Goal: Information Seeking & Learning: Learn about a topic

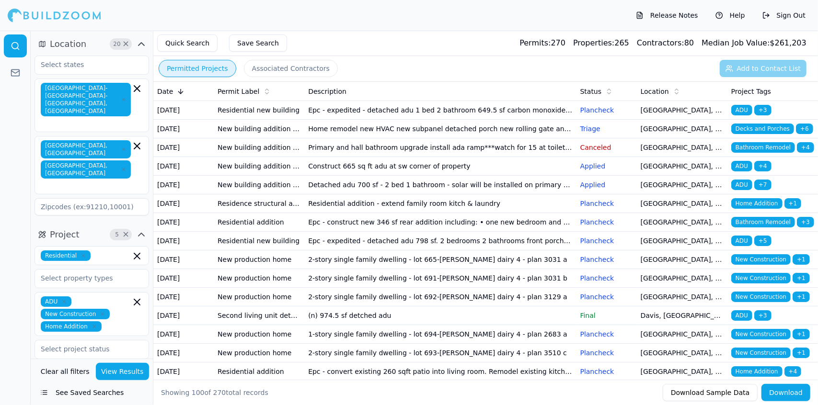
click at [429, 114] on td "Epc - expedited - detached adu 1 bed 2 bathroom 649.5 sf carbon monoxide & smok…" at bounding box center [440, 110] width 272 height 19
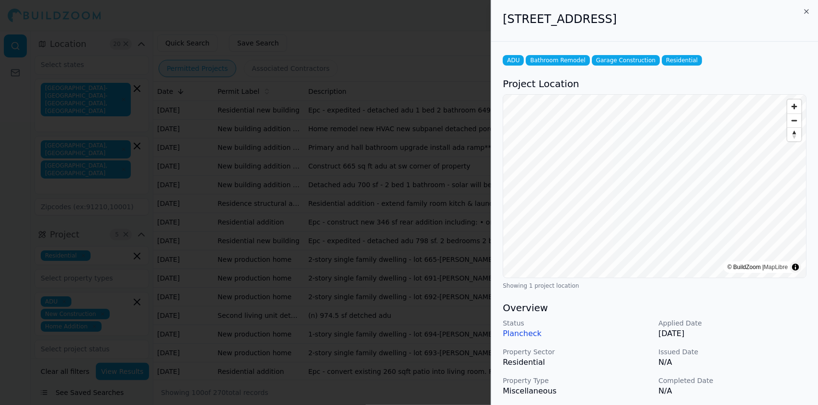
click at [755, 391] on p "N/A" at bounding box center [732, 391] width 148 height 11
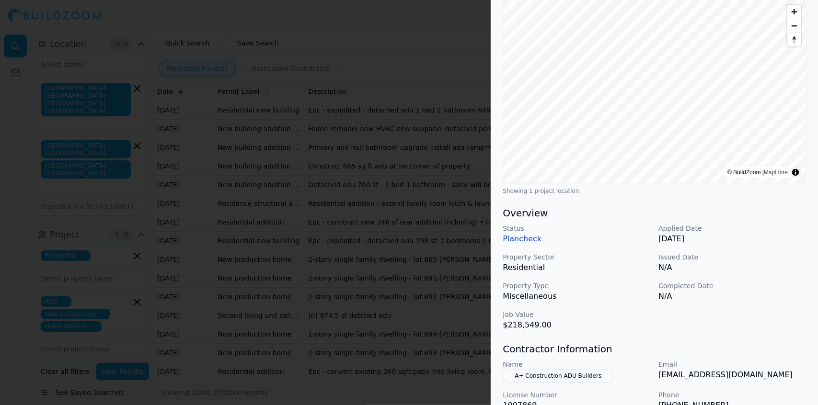
scroll to position [96, 0]
click at [718, 344] on h3 "Contractor Information" at bounding box center [654, 347] width 304 height 13
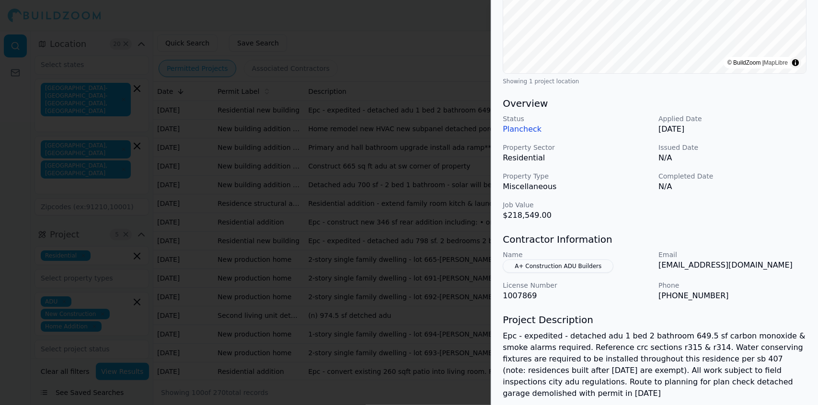
scroll to position [207, 0]
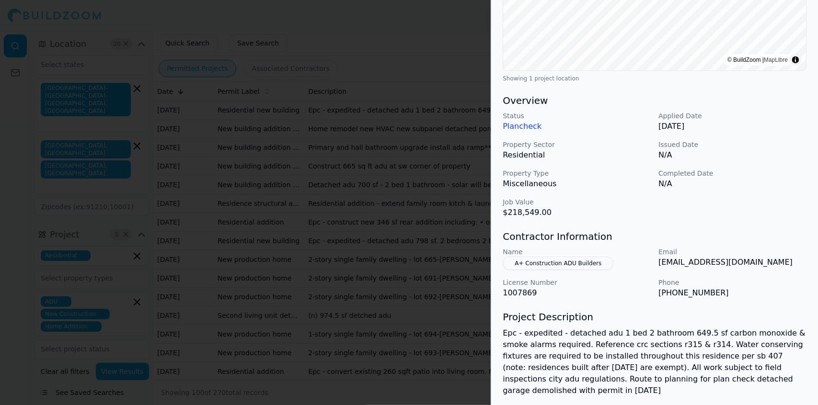
click at [769, 261] on p "os@a-plus-construction.com" at bounding box center [732, 262] width 148 height 11
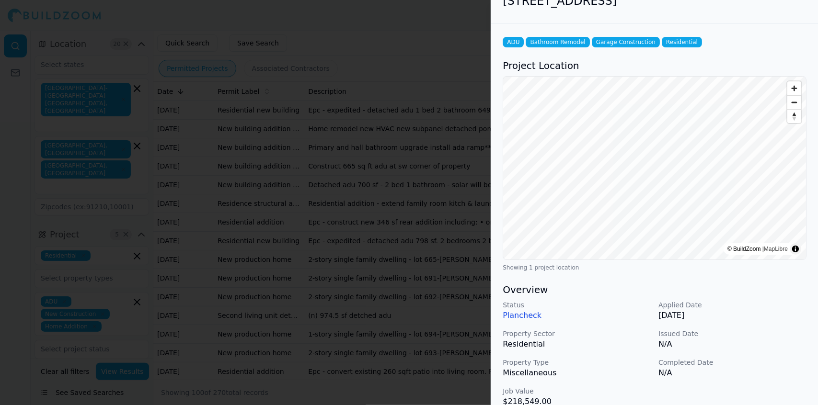
scroll to position [0, 0]
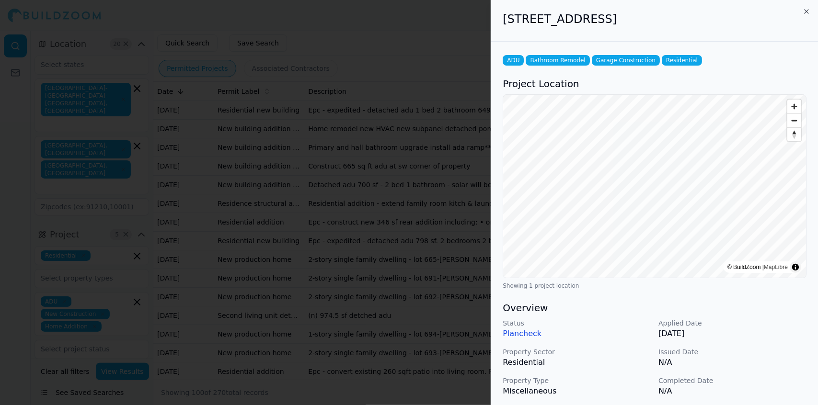
click at [87, 46] on div at bounding box center [409, 202] width 818 height 405
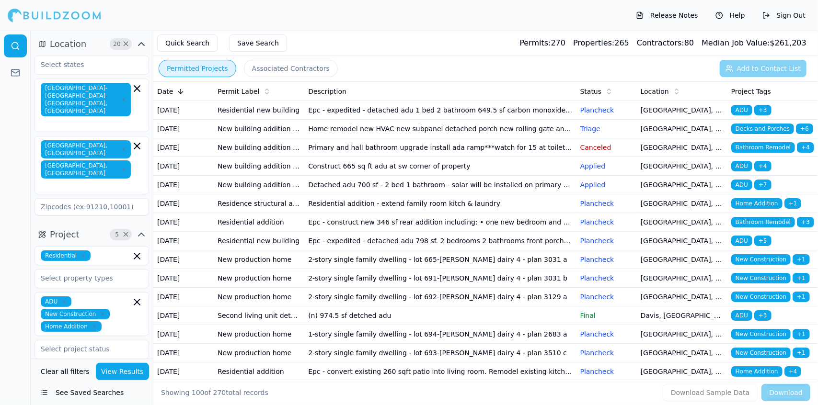
click at [326, 138] on td "Home remodel new HVAC new subpanel detached porch new rolling gate and man door…" at bounding box center [440, 129] width 272 height 19
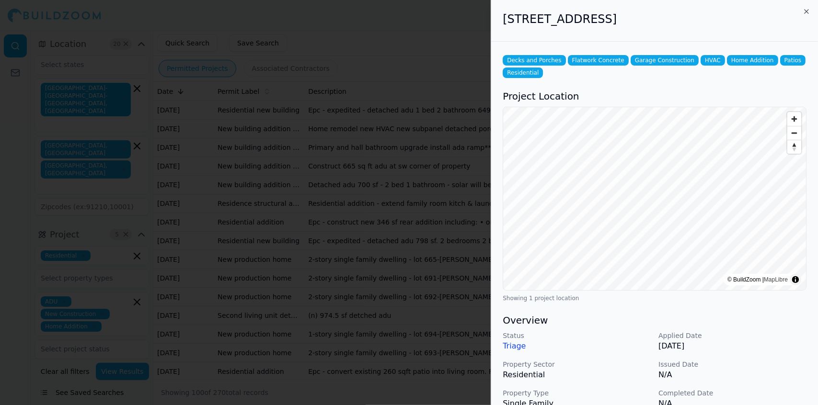
click at [775, 379] on p "N/A" at bounding box center [732, 374] width 148 height 11
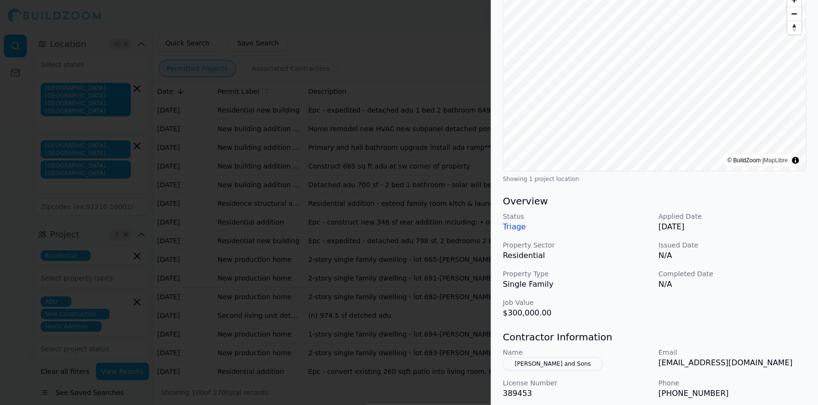
scroll to position [122, 0]
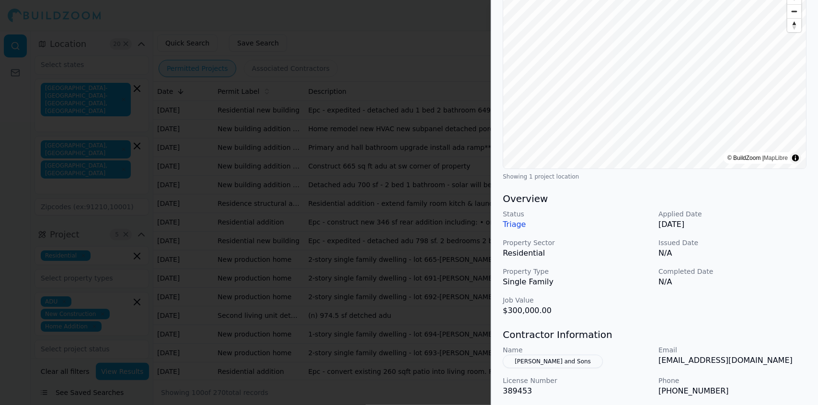
click at [778, 353] on p "Email" at bounding box center [732, 350] width 148 height 10
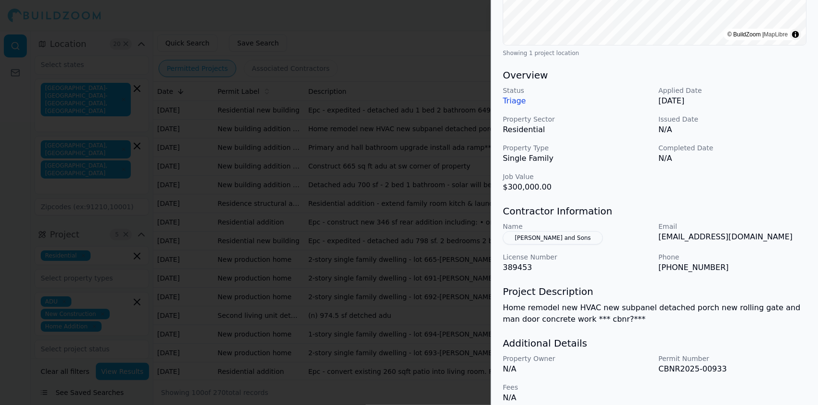
scroll to position [254, 0]
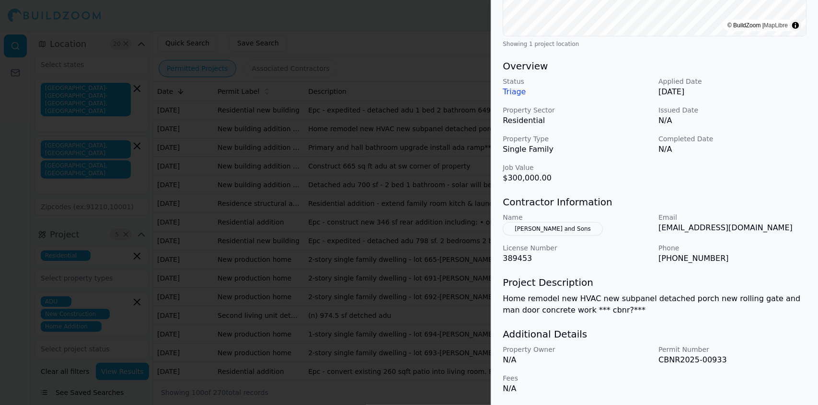
click at [763, 278] on h3 "Project Description" at bounding box center [654, 282] width 304 height 13
click at [784, 263] on div "Decks and Porches Flatwork Concrete Garage Construction HVAC Home Addition Pati…" at bounding box center [654, 96] width 327 height 619
click at [186, 119] on div at bounding box center [409, 202] width 818 height 405
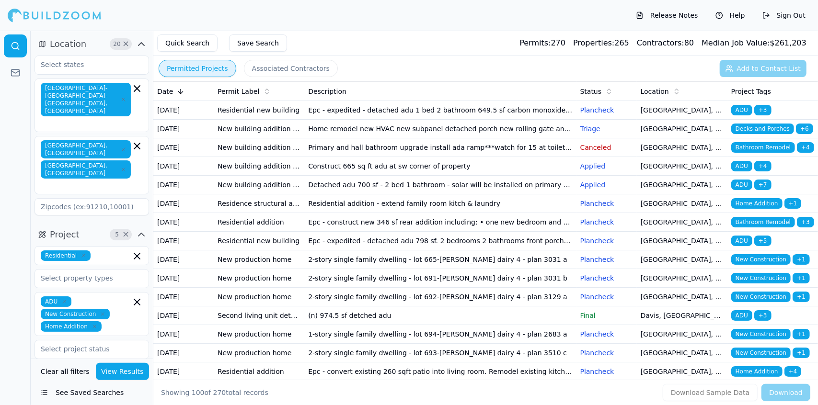
click at [344, 157] on td "Primary and hall bathroom upgrade install ada ramp***watch for 15 at toilet***" at bounding box center [440, 147] width 272 height 19
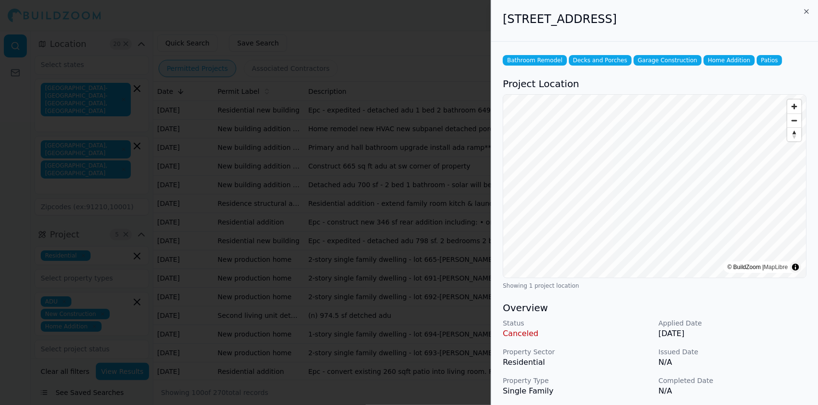
click at [756, 378] on p "Completed Date" at bounding box center [732, 381] width 148 height 10
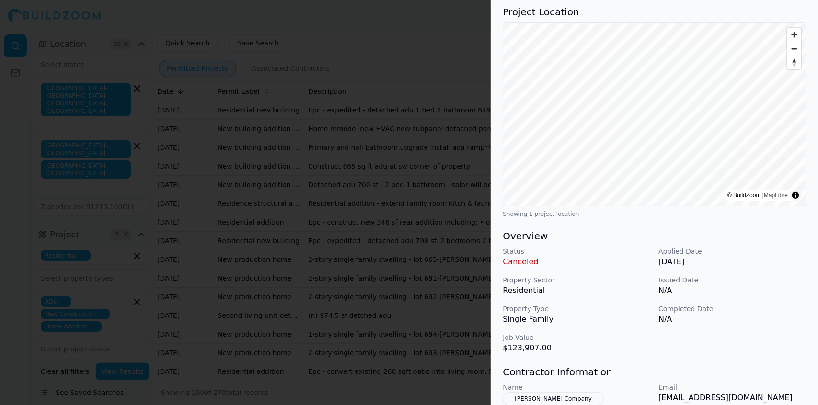
scroll to position [78, 0]
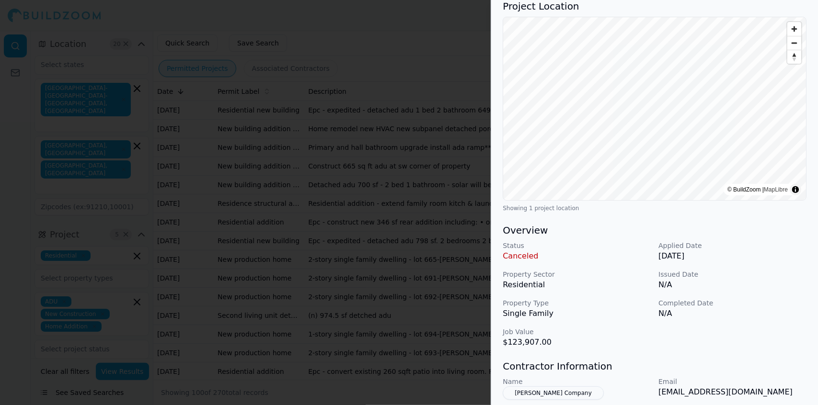
click at [768, 366] on h3 "Contractor Information" at bounding box center [654, 366] width 304 height 13
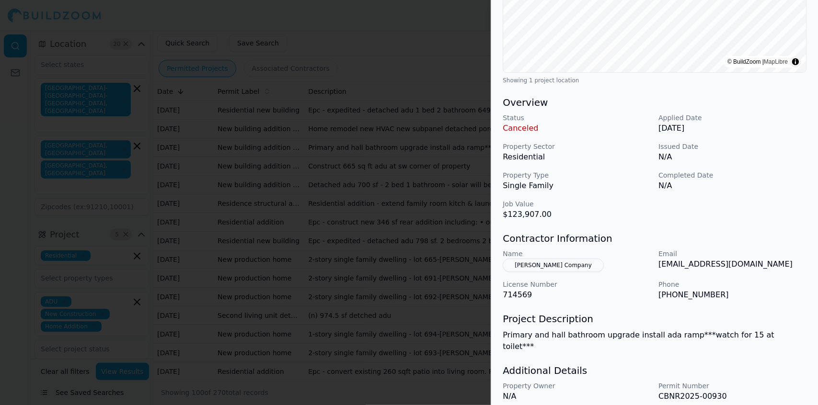
scroll to position [206, 0]
click at [769, 345] on div "Bathroom Remodel Decks and Porches Garage Construction Home Addition Patios Pro…" at bounding box center [654, 139] width 327 height 606
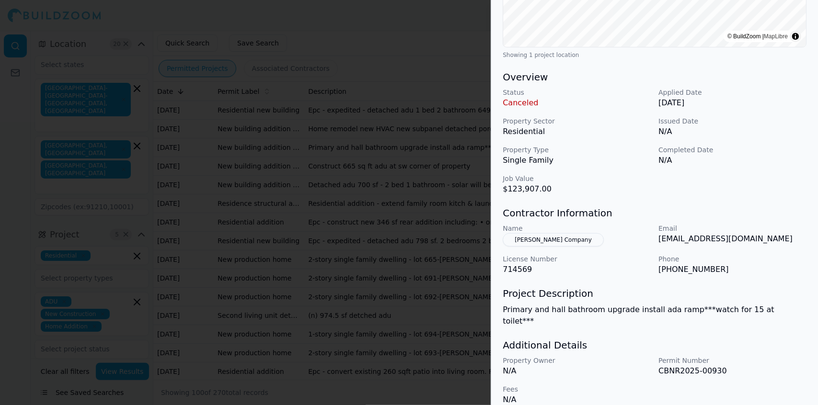
click at [295, 118] on div at bounding box center [409, 202] width 818 height 405
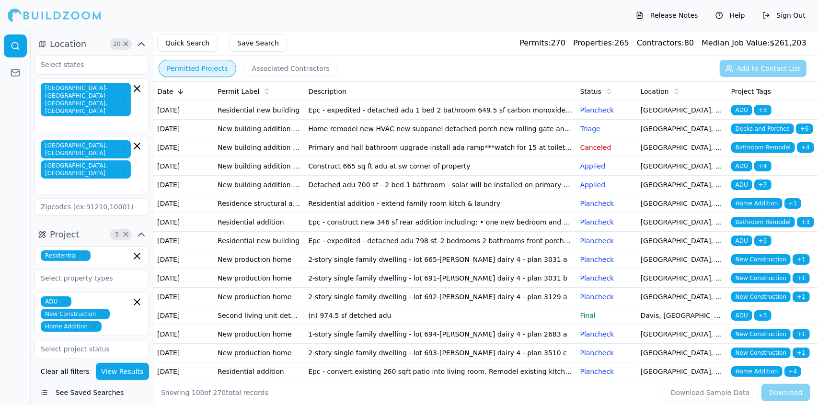
click at [352, 176] on td "Construct 665 sq ft adu at sw corner of property" at bounding box center [440, 166] width 272 height 19
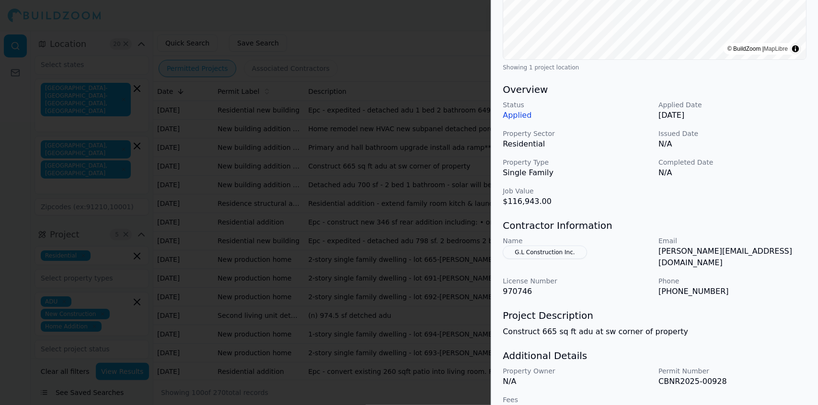
scroll to position [219, 0]
click at [760, 375] on p "CBNR2025-00928" at bounding box center [732, 380] width 148 height 11
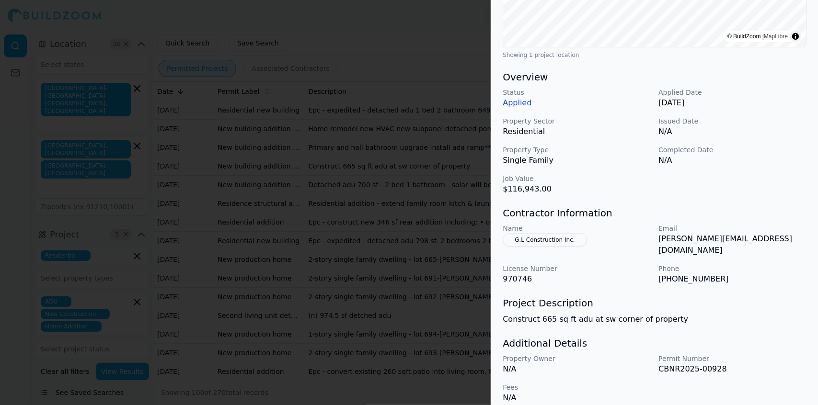
click at [766, 364] on p "CBNR2025-00928" at bounding box center [732, 369] width 148 height 11
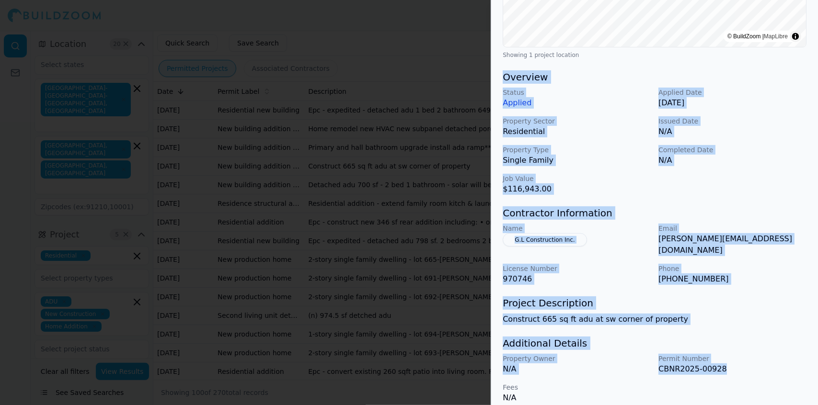
drag, startPoint x: 742, startPoint y: 359, endPoint x: 501, endPoint y: 78, distance: 369.9
click at [501, 78] on div "ADU Decks and Porches Garage Construction Home Addition Patios Project Location…" at bounding box center [654, 113] width 327 height 604
click at [777, 193] on div "Status Applied Applied Date Sep 15, 2025 Property Sector Residential Issued Dat…" at bounding box center [654, 141] width 304 height 107
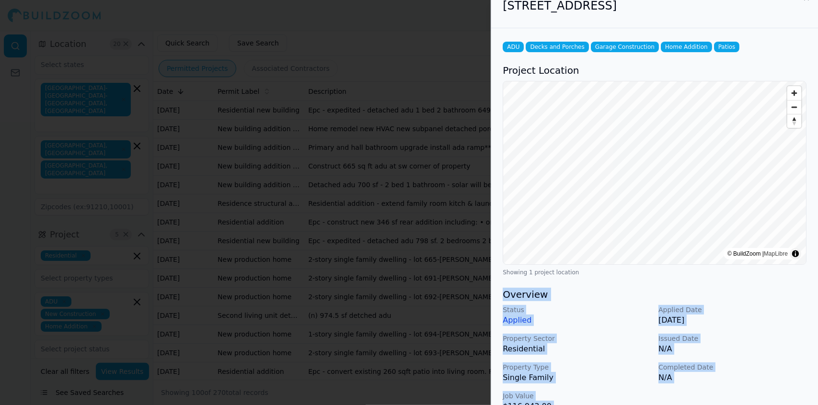
scroll to position [0, 0]
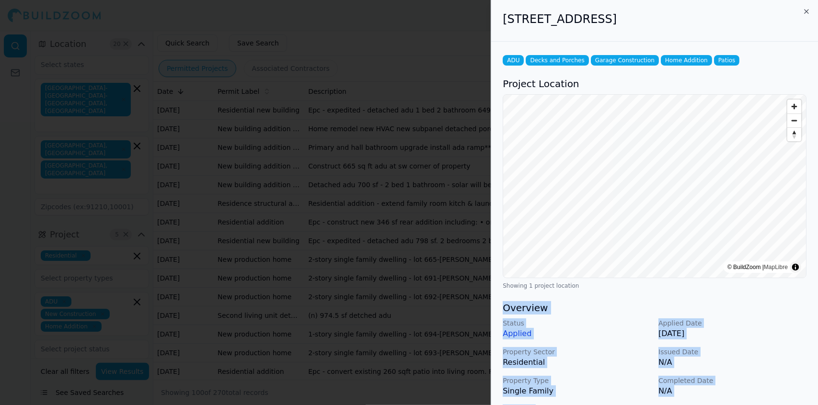
click at [414, 134] on div at bounding box center [409, 202] width 818 height 405
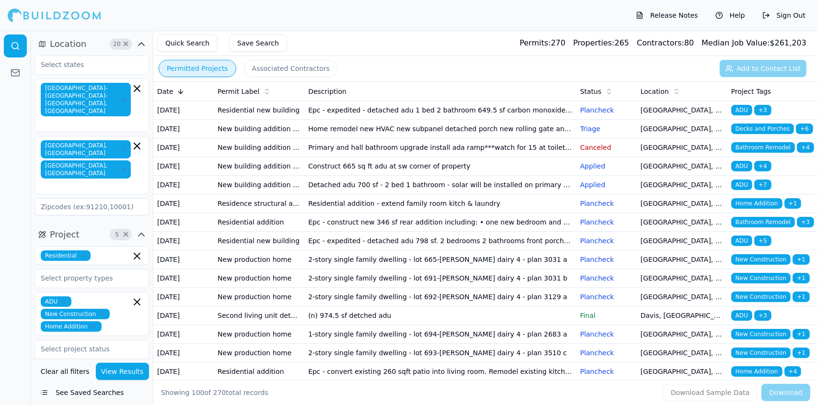
click at [416, 157] on td "Primary and hall bathroom upgrade install ada ramp***watch for 15 at toilet***" at bounding box center [440, 147] width 272 height 19
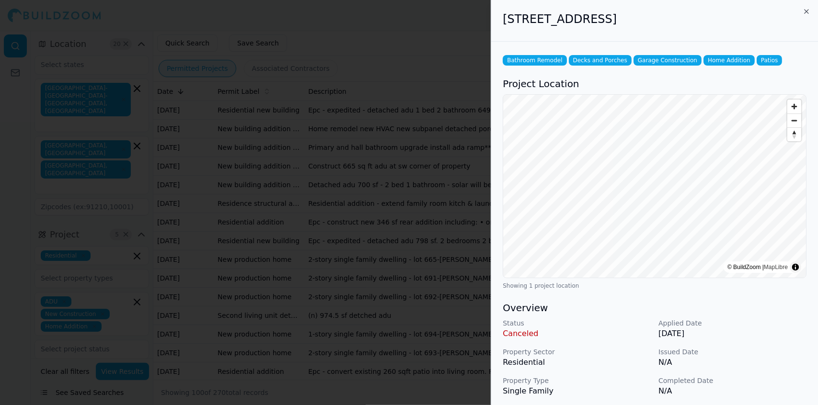
drag, startPoint x: 718, startPoint y: 19, endPoint x: 497, endPoint y: 26, distance: 221.4
click at [497, 26] on div "1753 Orion Way, Sacramento, CA, 95864" at bounding box center [654, 21] width 327 height 42
copy h2 "1753 Orion Way, Sacramento, CA, 95864"
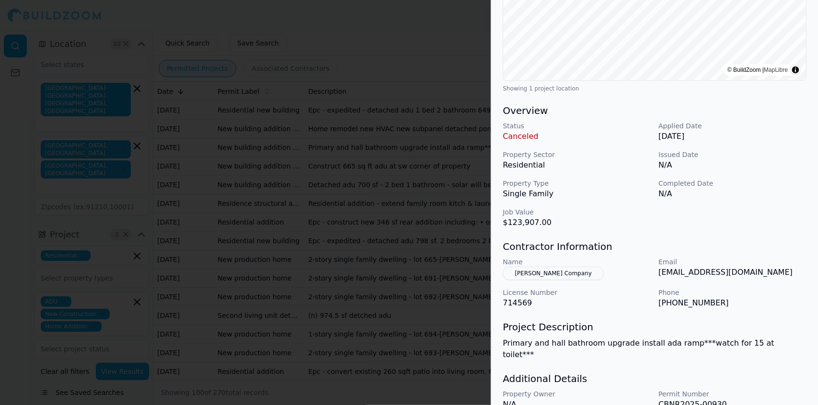
scroll to position [199, 0]
click at [548, 268] on button "Yancey Company" at bounding box center [552, 271] width 101 height 13
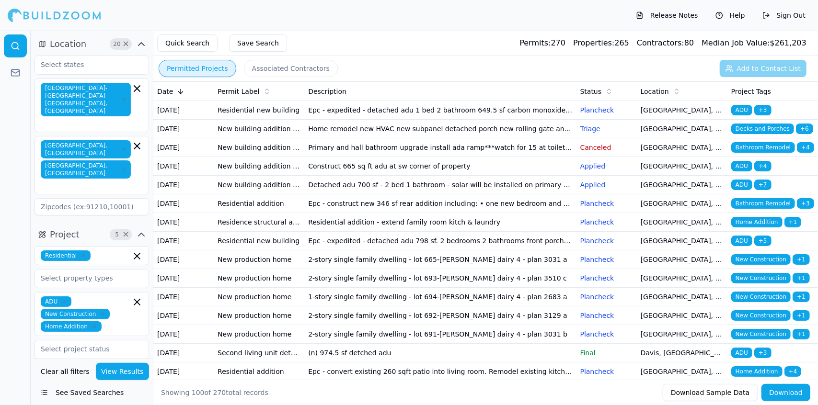
click at [459, 232] on td "Residential addition - extend family room kitch & laundry" at bounding box center [440, 222] width 272 height 19
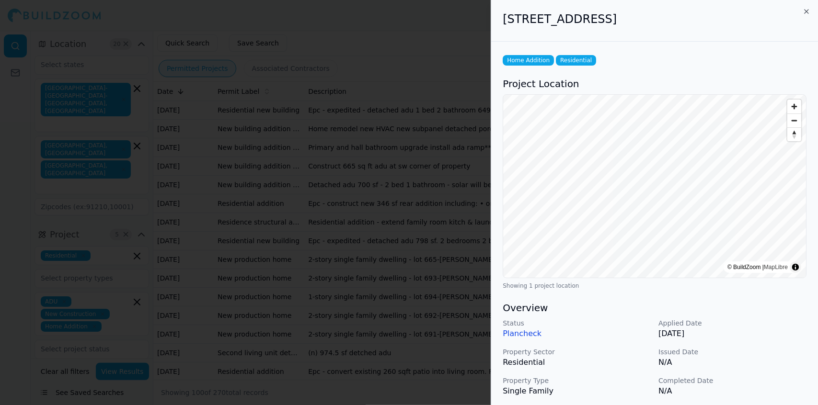
click at [755, 367] on p "N/A" at bounding box center [732, 362] width 148 height 11
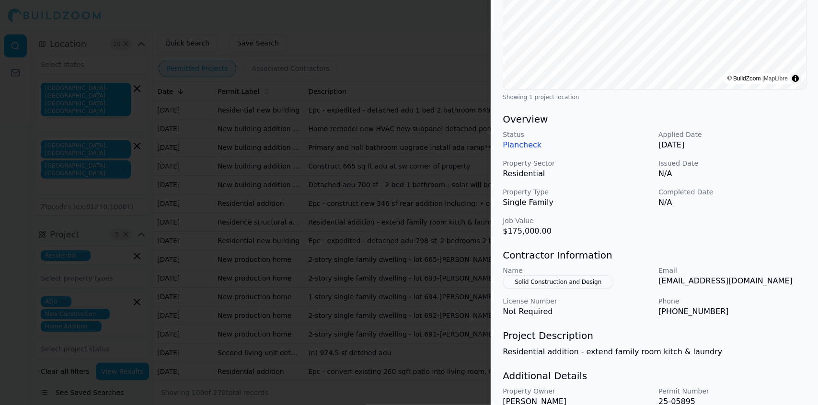
scroll to position [198, 0]
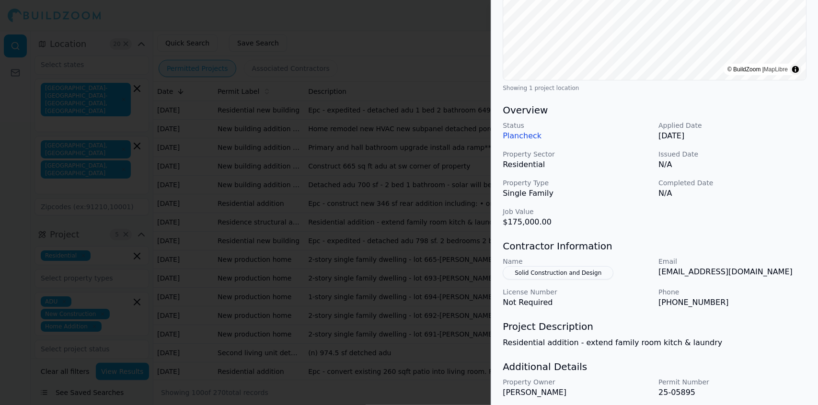
click at [751, 366] on h3 "Additional Details" at bounding box center [654, 366] width 304 height 13
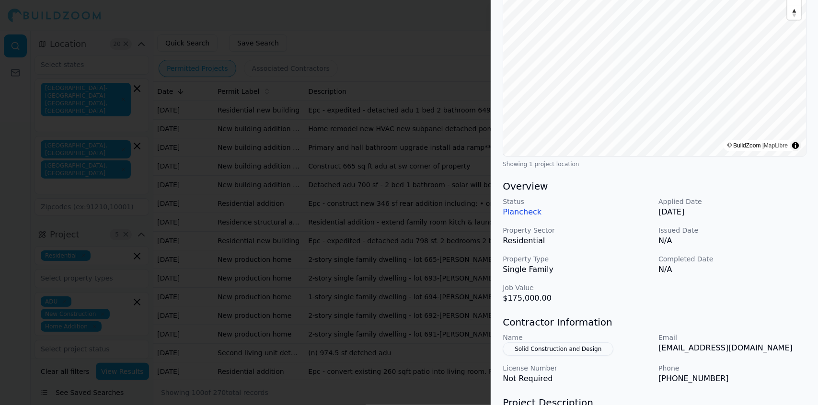
scroll to position [0, 0]
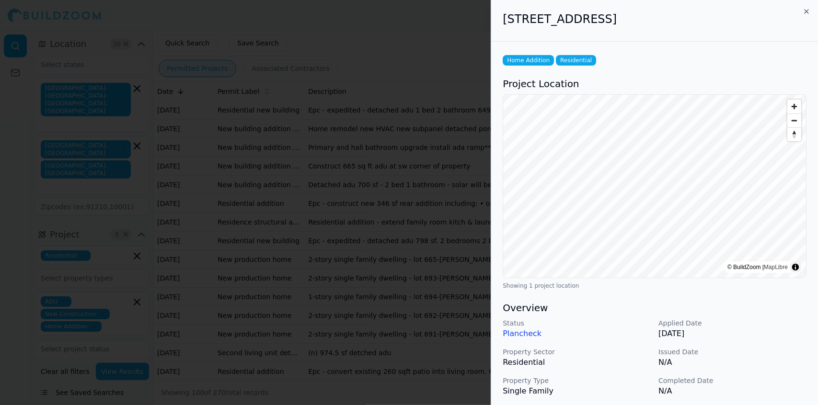
click at [784, 304] on h3 "Overview" at bounding box center [654, 307] width 304 height 13
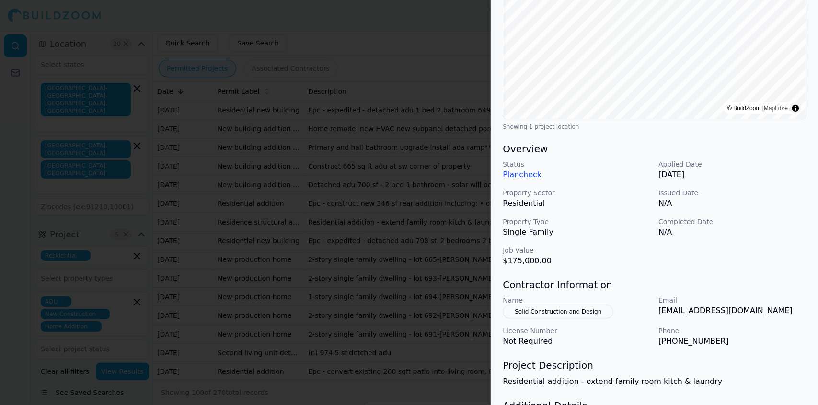
scroll to position [162, 0]
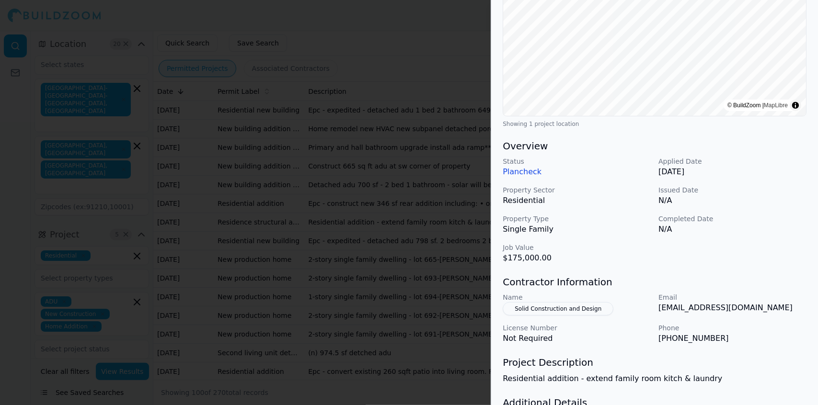
click at [569, 309] on button "Solid Construction and Design" at bounding box center [557, 308] width 111 height 13
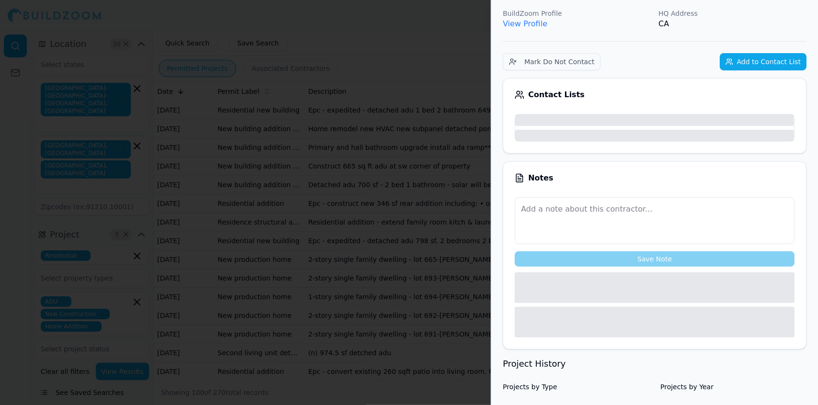
scroll to position [185, 0]
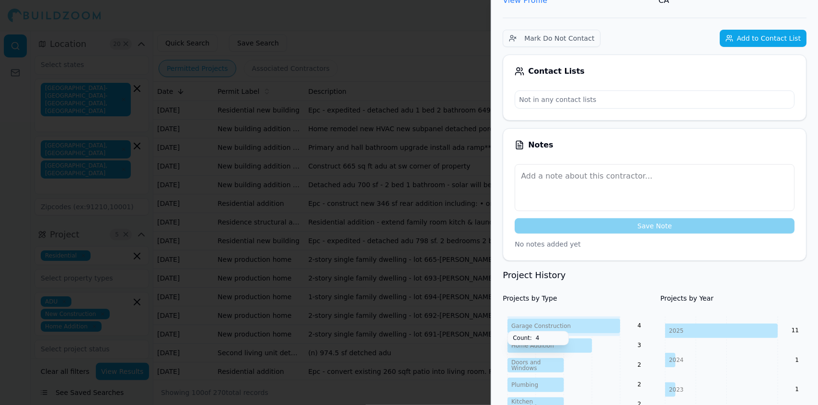
click at [768, 339] on icon "2025 2024 2023 11 1 1" at bounding box center [733, 361] width 146 height 88
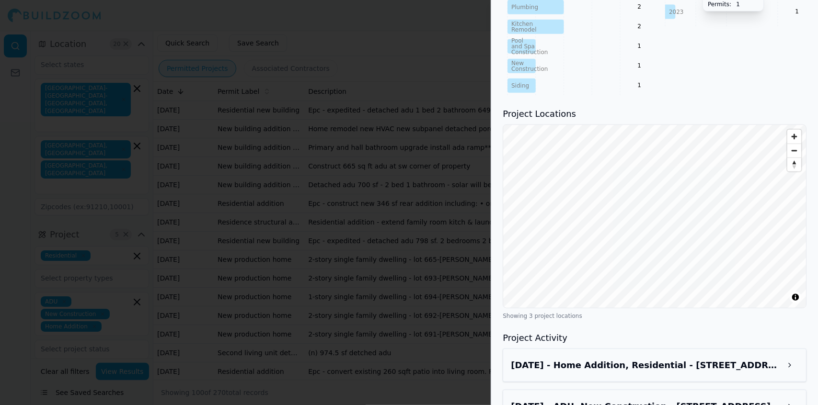
scroll to position [608, 0]
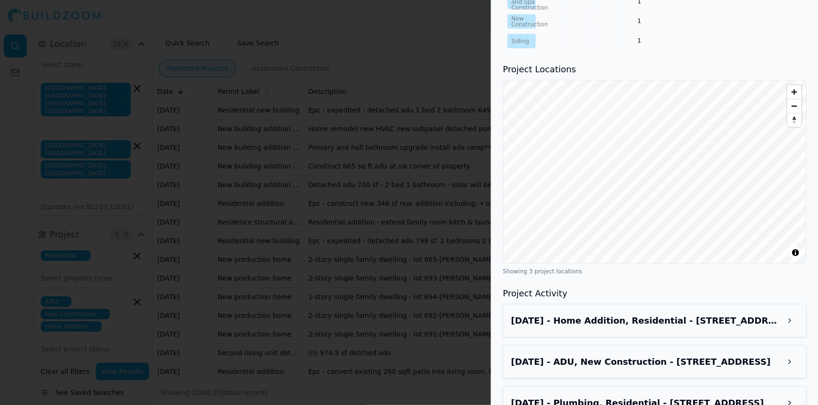
click at [788, 312] on button at bounding box center [789, 320] width 17 height 17
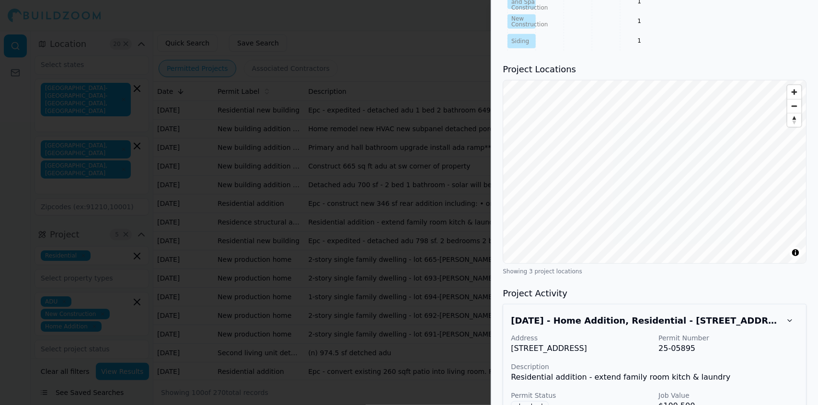
click at [767, 372] on p "Residential addition - extend family room kitch & laundry" at bounding box center [654, 377] width 287 height 11
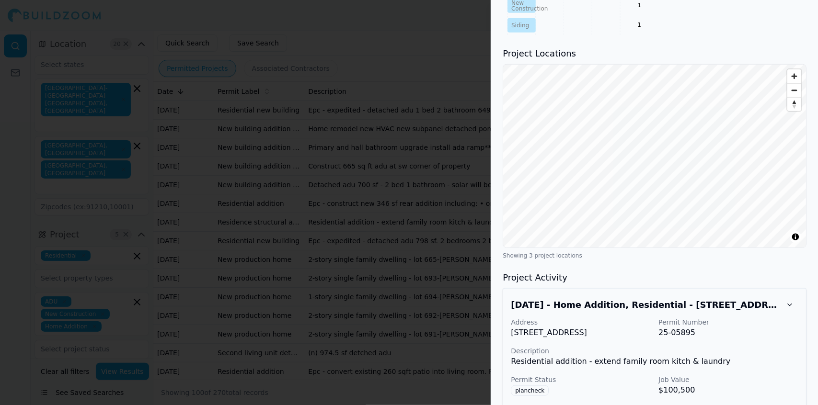
click at [761, 375] on p "Job Value" at bounding box center [728, 380] width 140 height 10
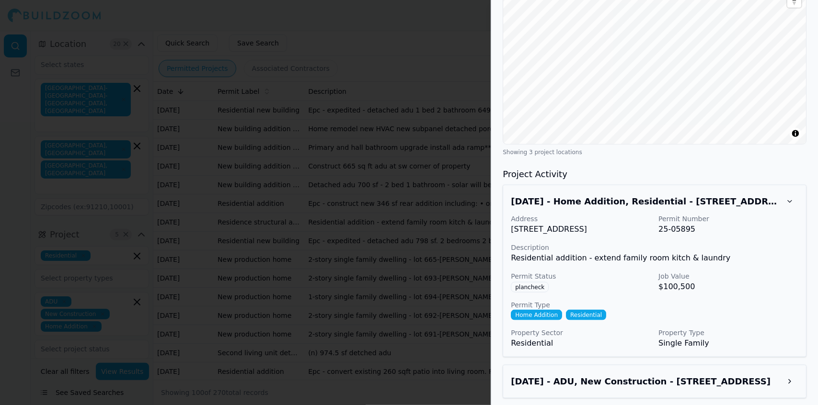
scroll to position [727, 0]
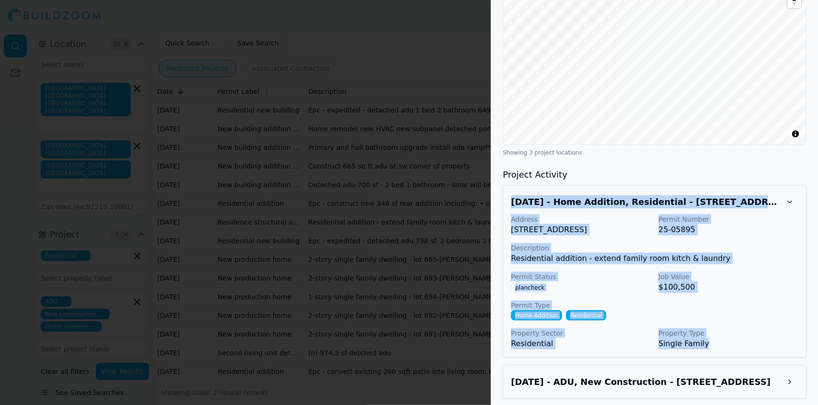
drag, startPoint x: 713, startPoint y: 320, endPoint x: 504, endPoint y: 164, distance: 260.8
click at [504, 185] on div "[DATE] - Home Addition, Residential - [STREET_ADDRESS] Address [STREET_ADDRESS]…" at bounding box center [654, 271] width 304 height 172
copy div "[DATE] - Home Addition, Residential - [STREET_ADDRESS] Address [STREET_ADDRESS]…"
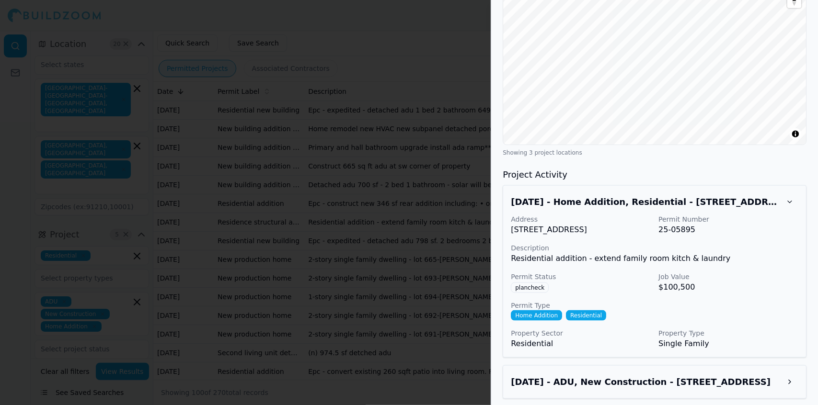
click at [356, 167] on div at bounding box center [409, 202] width 818 height 405
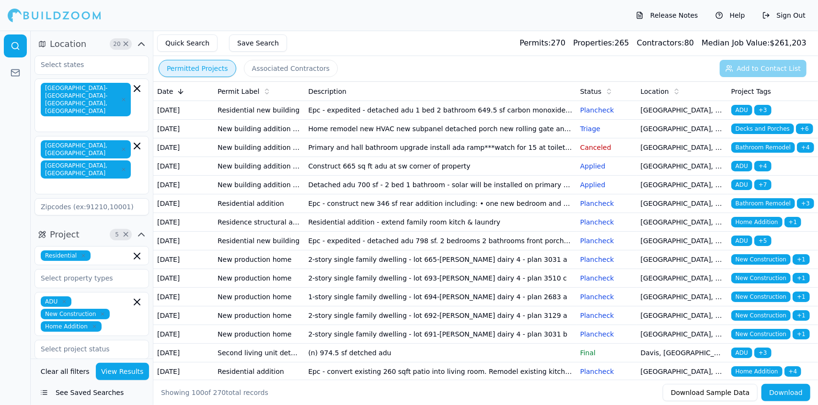
click at [365, 176] on td "Construct 665 sq ft adu at sw corner of property" at bounding box center [440, 166] width 272 height 19
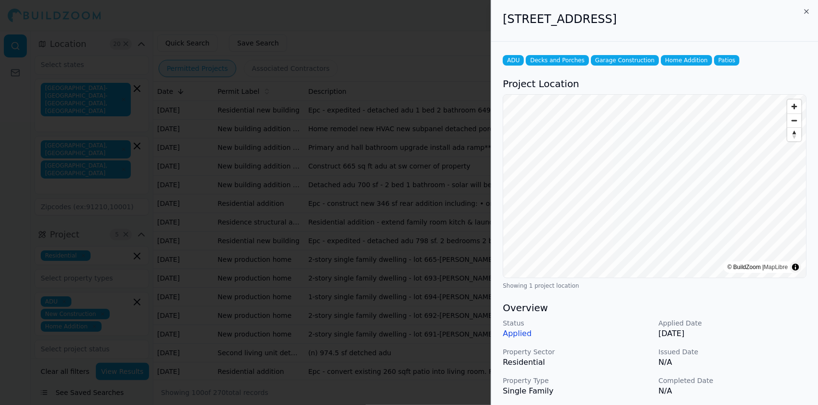
click at [760, 377] on p "Completed Date" at bounding box center [732, 381] width 148 height 10
click at [781, 321] on p "Applied Date" at bounding box center [732, 323] width 148 height 10
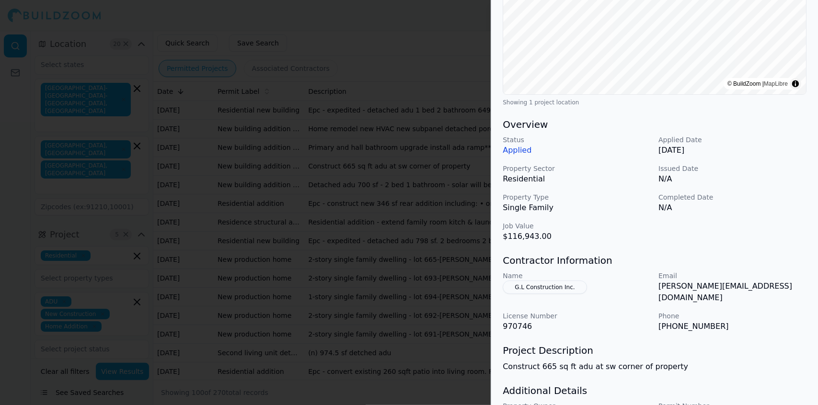
scroll to position [184, 0]
click at [801, 320] on p "[PHONE_NUMBER]" at bounding box center [732, 325] width 148 height 11
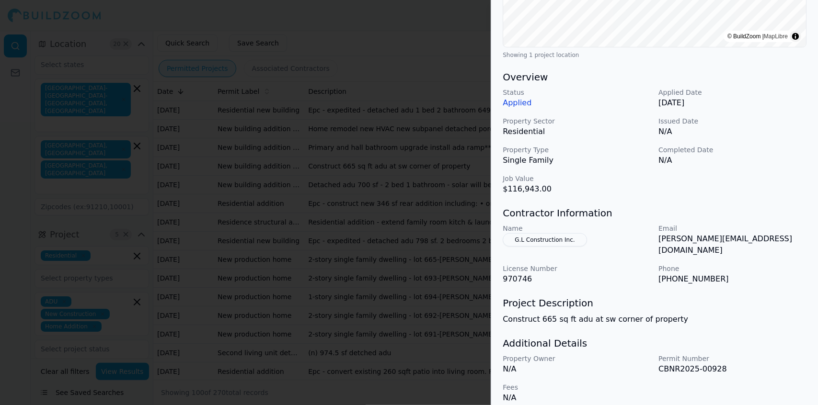
click at [315, 196] on div at bounding box center [409, 202] width 818 height 405
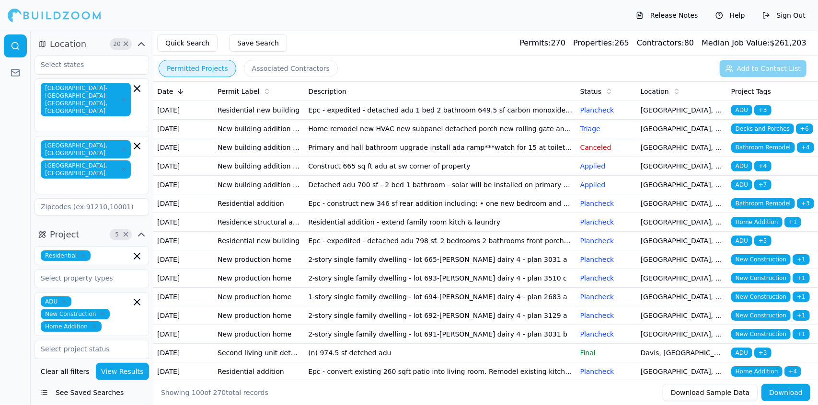
click at [374, 176] on td "Construct 665 sq ft adu at sw corner of property" at bounding box center [440, 166] width 272 height 19
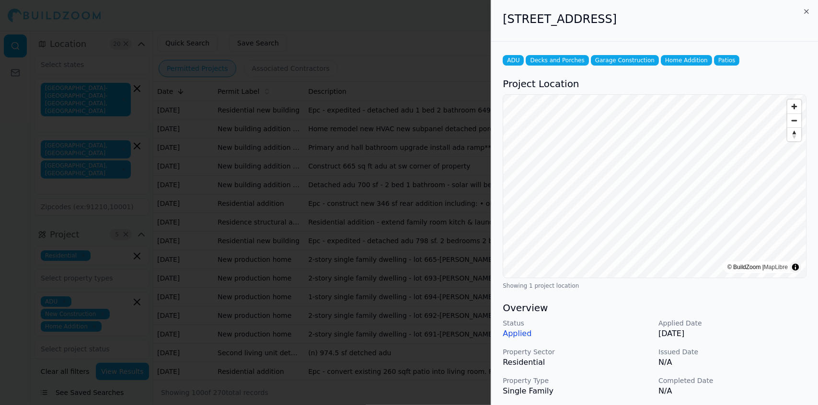
click at [755, 393] on p "N/A" at bounding box center [732, 391] width 148 height 11
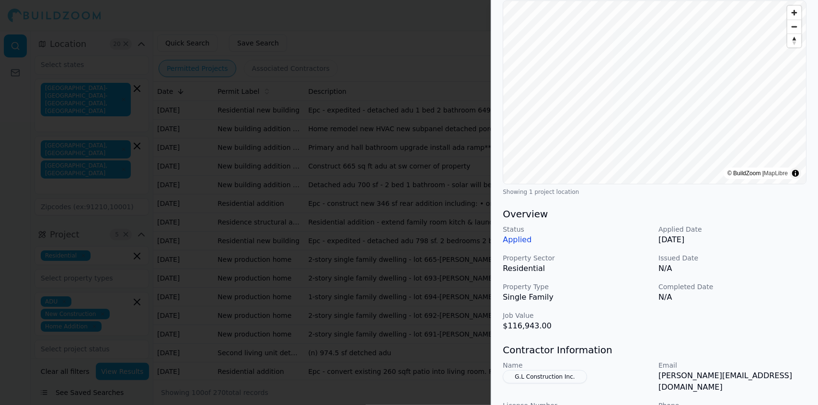
scroll to position [94, 0]
click at [757, 348] on h3 "Contractor Information" at bounding box center [654, 349] width 304 height 13
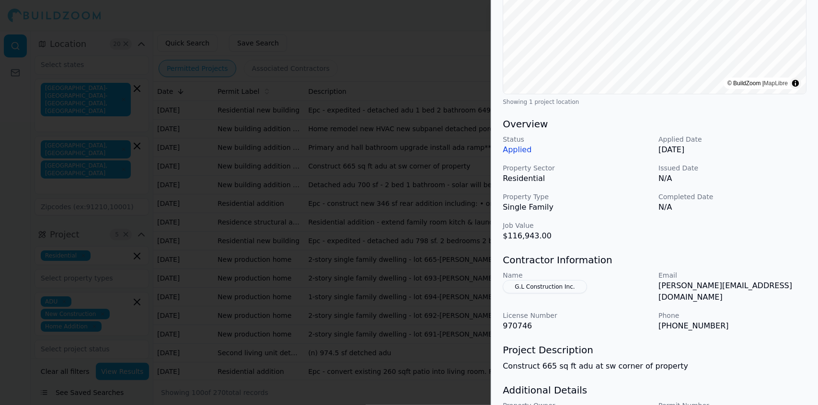
scroll to position [231, 0]
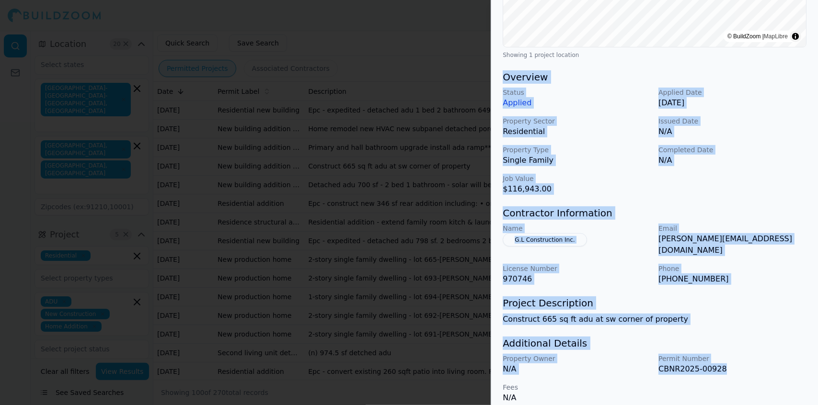
drag, startPoint x: 727, startPoint y: 363, endPoint x: 498, endPoint y: 80, distance: 363.7
click at [498, 80] on div "ADU Decks and Porches Garage Construction Home Addition Patios Project Location…" at bounding box center [654, 113] width 327 height 604
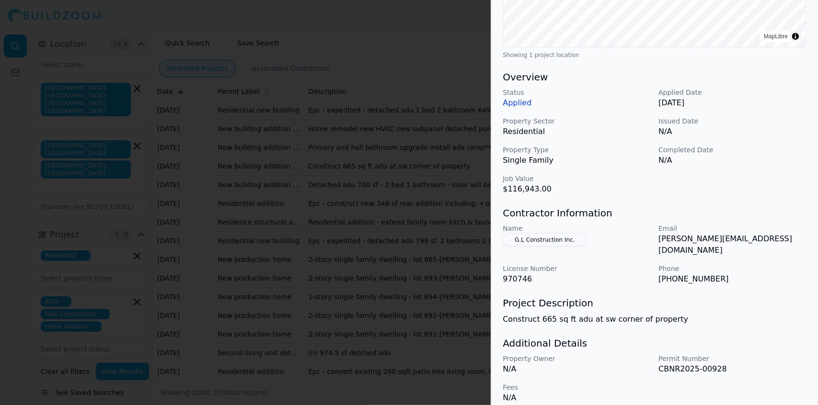
click at [478, 106] on div at bounding box center [409, 202] width 818 height 405
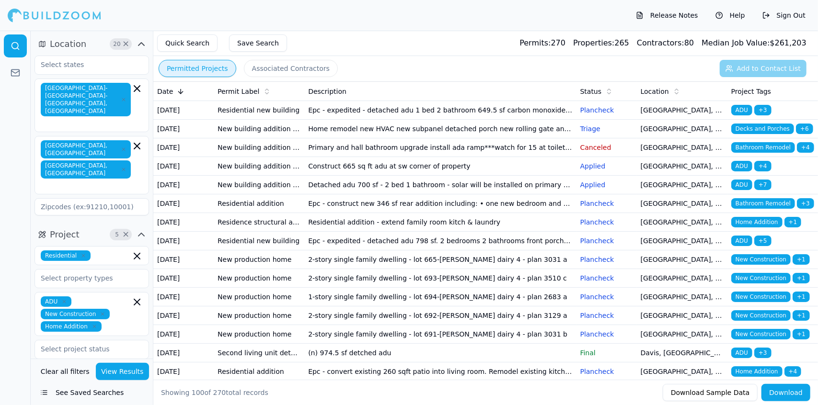
click at [443, 176] on td "Construct 665 sq ft adu at sw corner of property" at bounding box center [440, 166] width 272 height 19
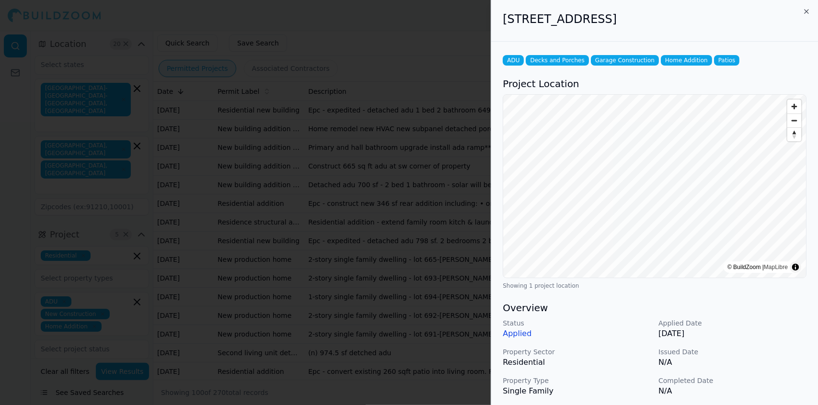
drag, startPoint x: 718, startPoint y: 19, endPoint x: 494, endPoint y: 26, distance: 224.3
click at [494, 26] on div "[STREET_ADDRESS]" at bounding box center [654, 21] width 327 height 42
copy h2 "[STREET_ADDRESS]"
click at [357, 145] on div at bounding box center [409, 202] width 818 height 405
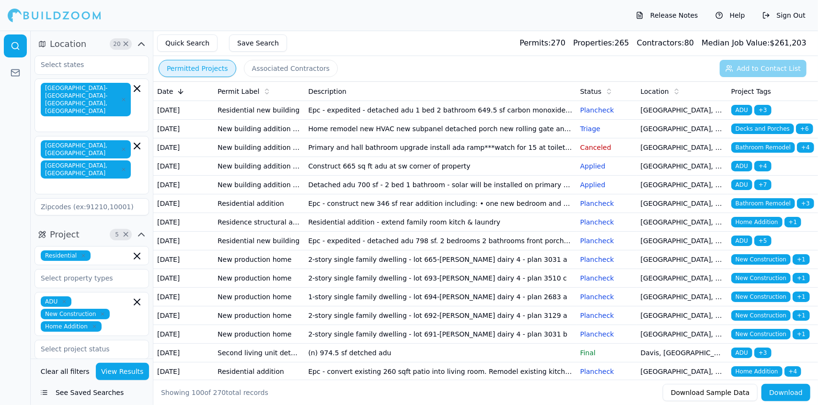
click at [375, 176] on td "Construct 665 sq ft adu at sw corner of property" at bounding box center [440, 166] width 272 height 19
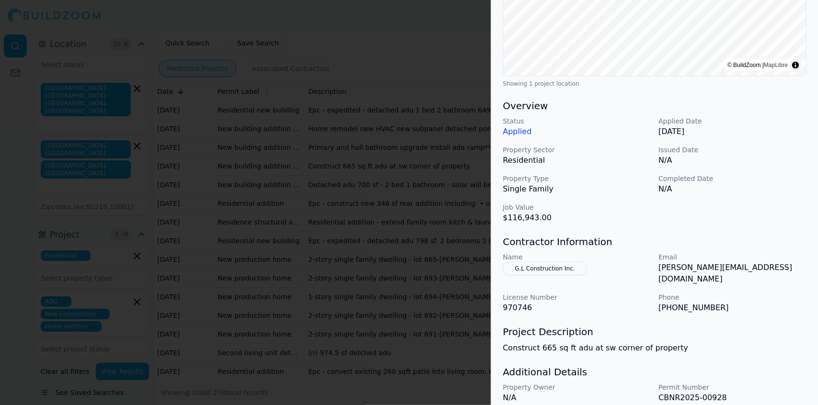
scroll to position [206, 0]
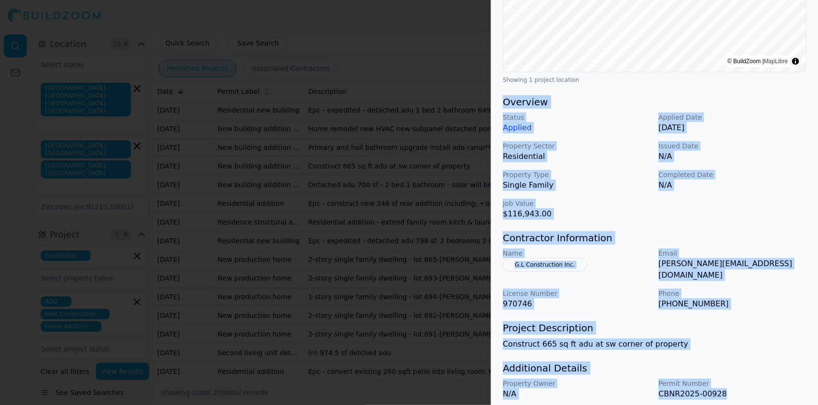
drag, startPoint x: 722, startPoint y: 385, endPoint x: 502, endPoint y: 106, distance: 355.0
click at [502, 106] on div "ADU Decks and Porches Garage Construction Home Addition Patios Project Location…" at bounding box center [654, 138] width 327 height 604
copy div "Overview Status Applied Applied Date [DATE] Property Sector Residential Issued …"
click at [363, 150] on div at bounding box center [409, 202] width 818 height 405
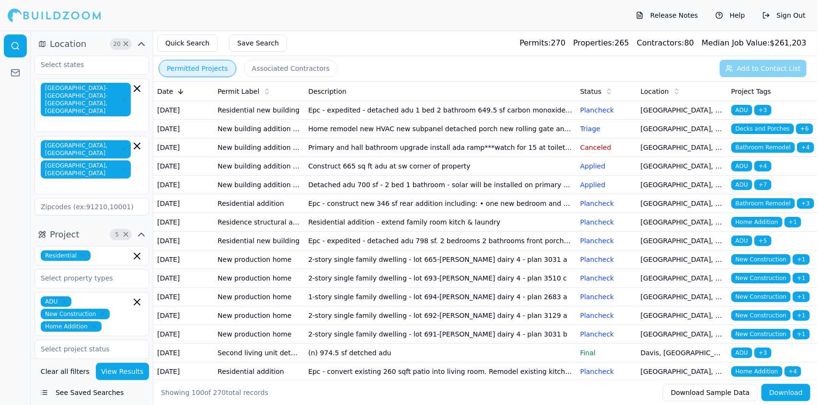
click at [393, 176] on td "Construct 665 sq ft adu at sw corner of property" at bounding box center [440, 166] width 272 height 19
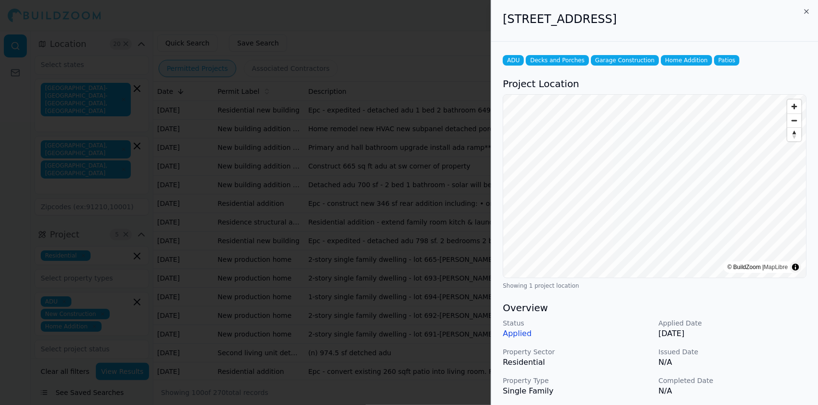
click at [751, 378] on p "Completed Date" at bounding box center [732, 381] width 148 height 10
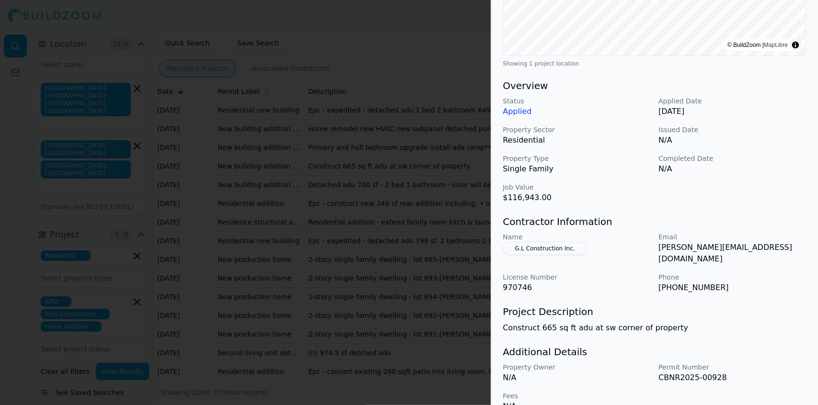
scroll to position [231, 0]
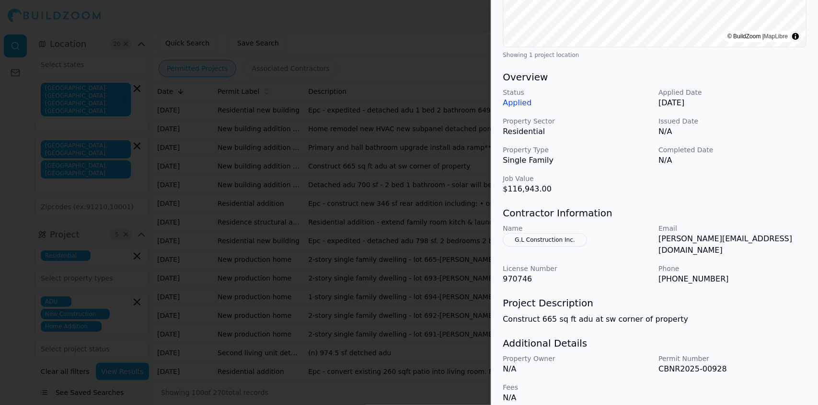
drag, startPoint x: 725, startPoint y: 363, endPoint x: 584, endPoint y: 328, distance: 145.5
drag, startPoint x: 584, startPoint y: 328, endPoint x: 738, endPoint y: 357, distance: 156.5
drag, startPoint x: 738, startPoint y: 357, endPoint x: 733, endPoint y: 363, distance: 7.5
click at [733, 364] on p "CBNR2025-00928" at bounding box center [732, 369] width 148 height 11
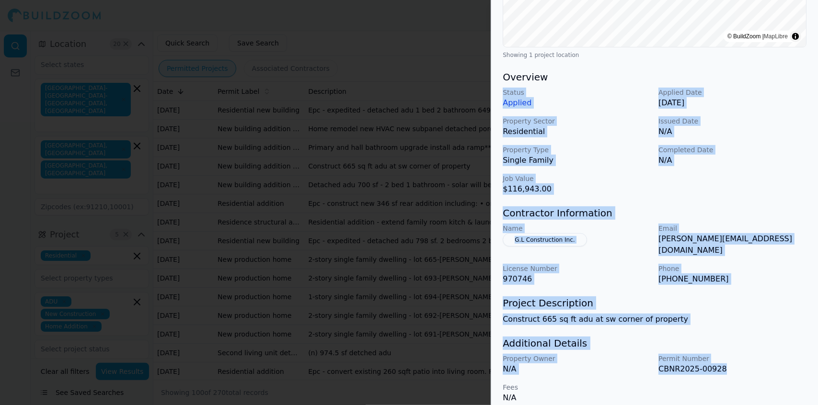
drag, startPoint x: 719, startPoint y: 358, endPoint x: 502, endPoint y: 91, distance: 344.1
click at [502, 91] on div "ADU Decks and Porches Garage Construction Home Addition Patios Project Location…" at bounding box center [654, 113] width 327 height 604
copy div "Status Applied Applied Date [DATE] Property Sector Residential Issued Date N/A …"
click at [502, 91] on div "ADU Decks and Porches Garage Construction Home Addition Patios Project Location…" at bounding box center [654, 113] width 327 height 604
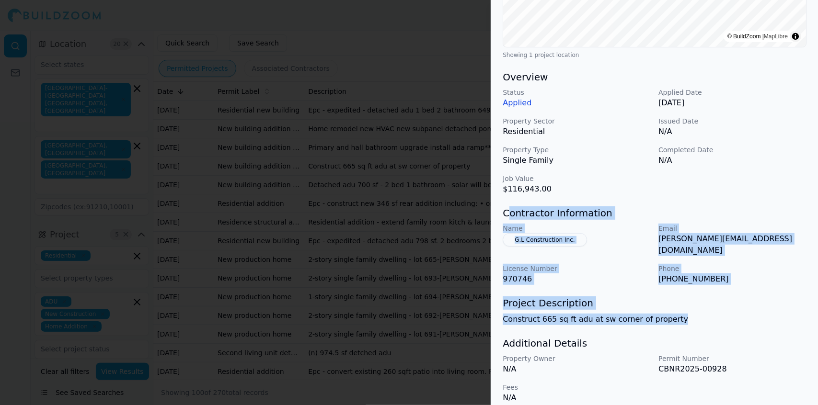
drag, startPoint x: 679, startPoint y: 310, endPoint x: 506, endPoint y: 212, distance: 199.2
click at [506, 212] on div "ADU Decks and Porches Garage Construction Home Addition Patios Project Location…" at bounding box center [654, 113] width 327 height 604
copy div "ontractor Information Name G.L Construction Inc. Email [PERSON_NAME][EMAIL_ADDR…"
click at [704, 200] on div "ADU Decks and Porches Garage Construction Home Addition Patios Project Location…" at bounding box center [654, 113] width 327 height 604
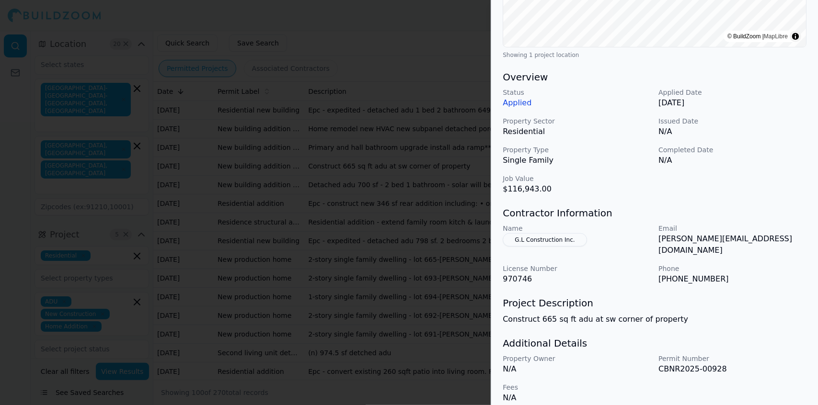
click at [744, 325] on div "ADU Decks and Porches Garage Construction Home Addition Patios Project Location…" at bounding box center [654, 113] width 327 height 604
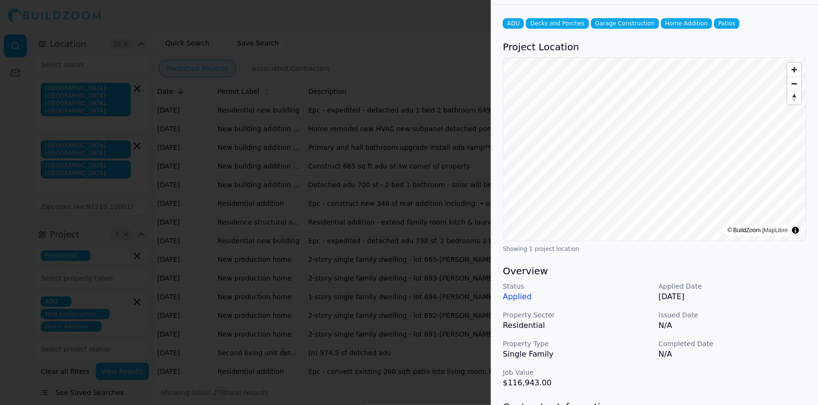
scroll to position [0, 0]
